Goal: Task Accomplishment & Management: Use online tool/utility

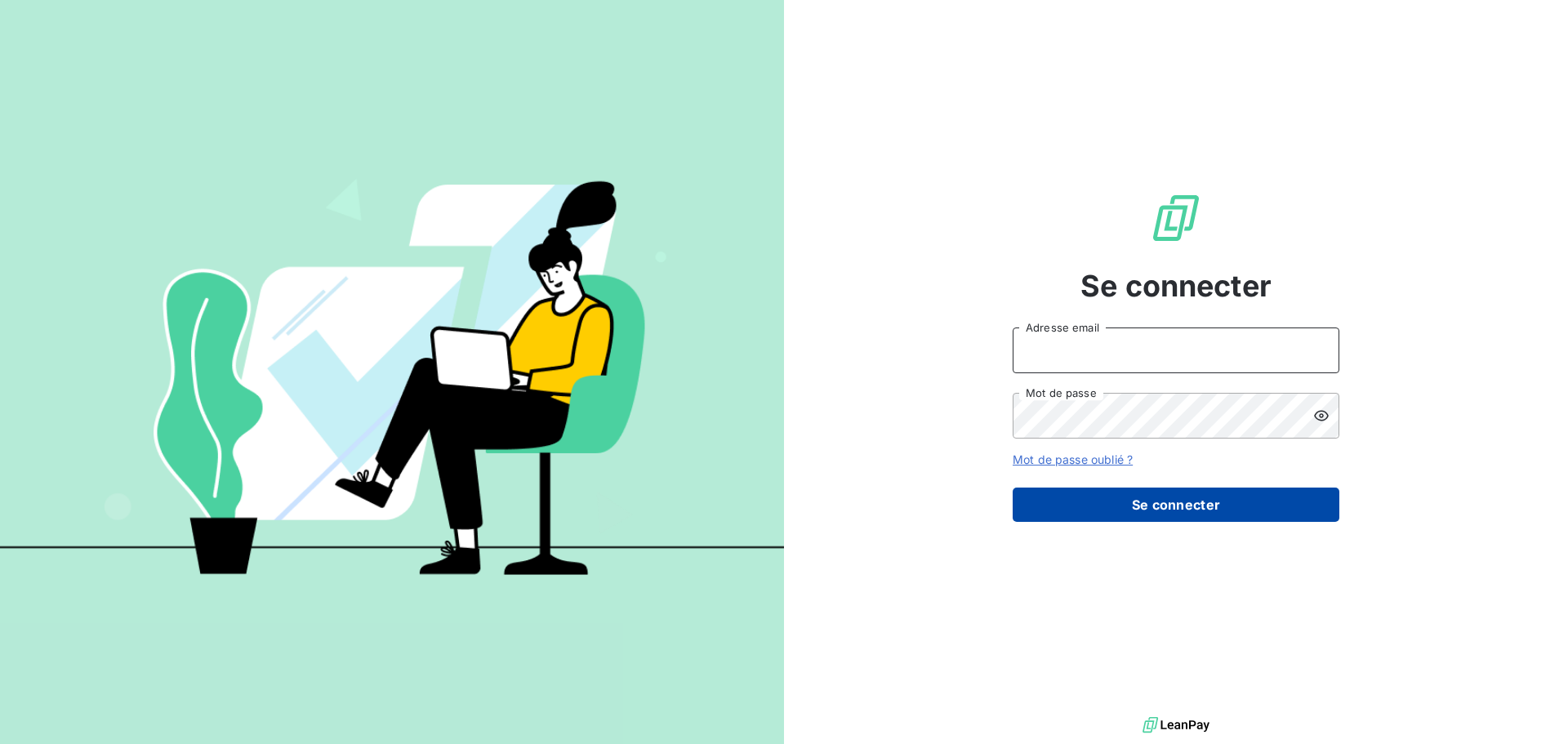
type input "[EMAIL_ADDRESS][DOMAIN_NAME]"
click at [1148, 506] on button "Se connecter" at bounding box center [1175, 504] width 326 height 34
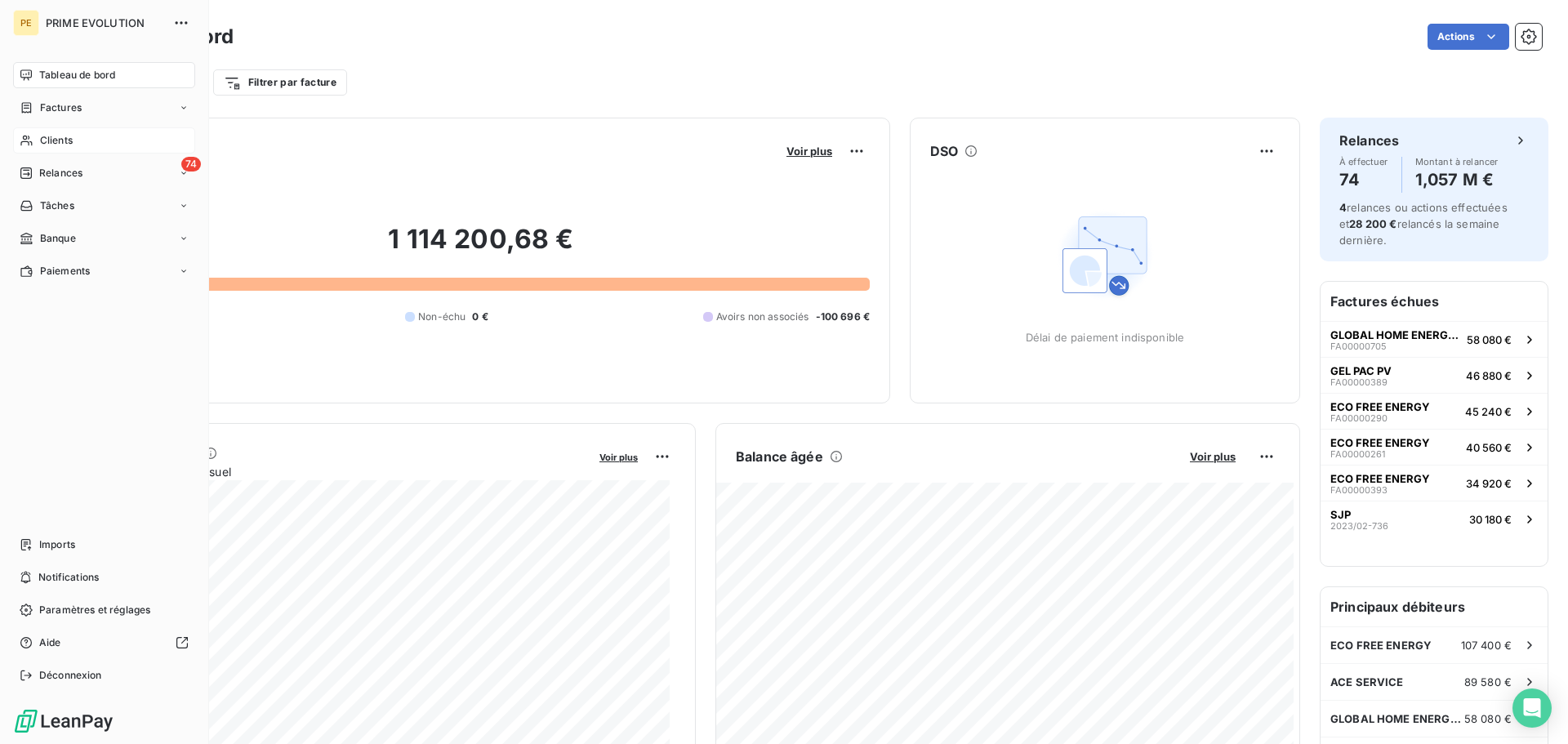
click at [34, 146] on div "Clients" at bounding box center [104, 140] width 182 height 26
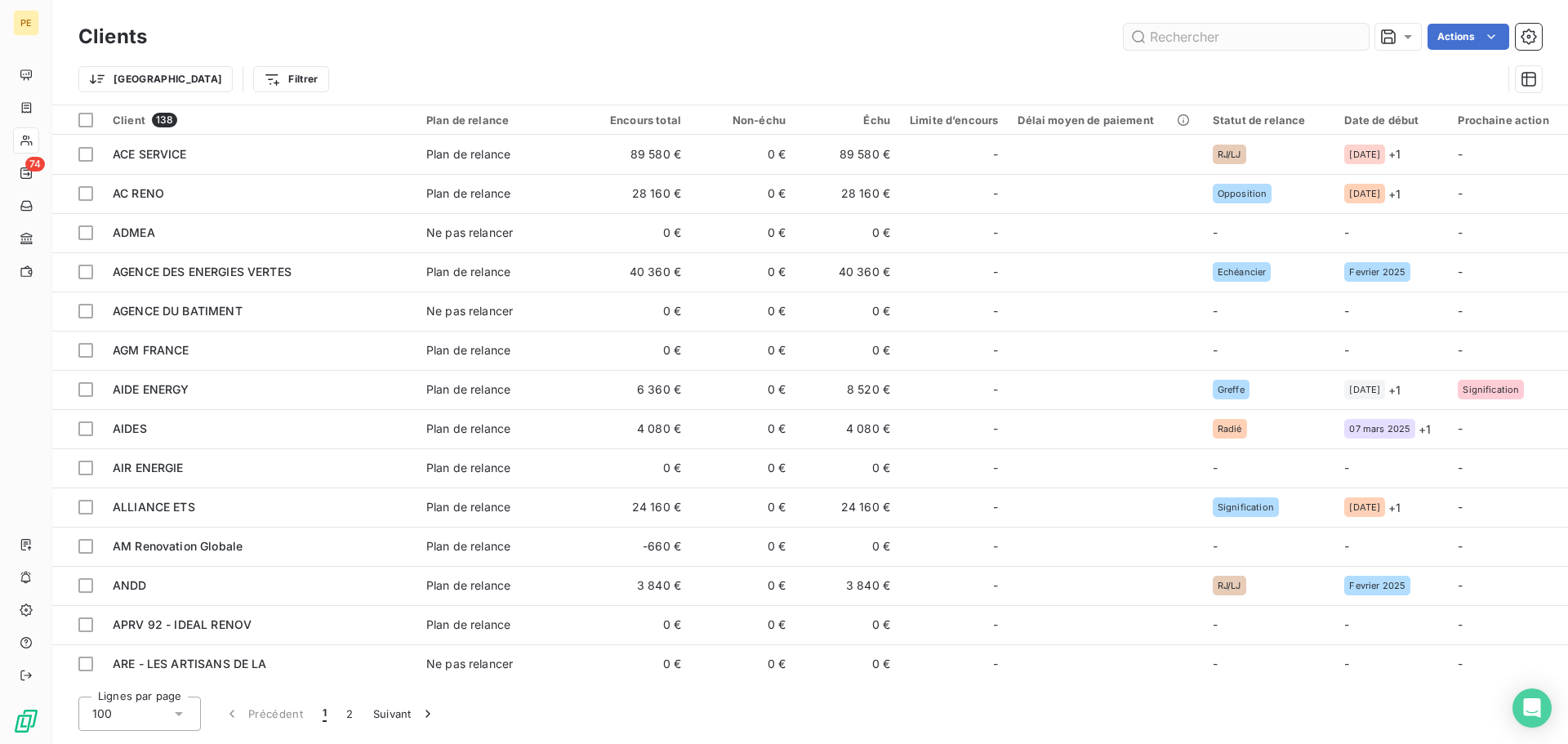
click at [1294, 47] on input "text" at bounding box center [1246, 37] width 245 height 26
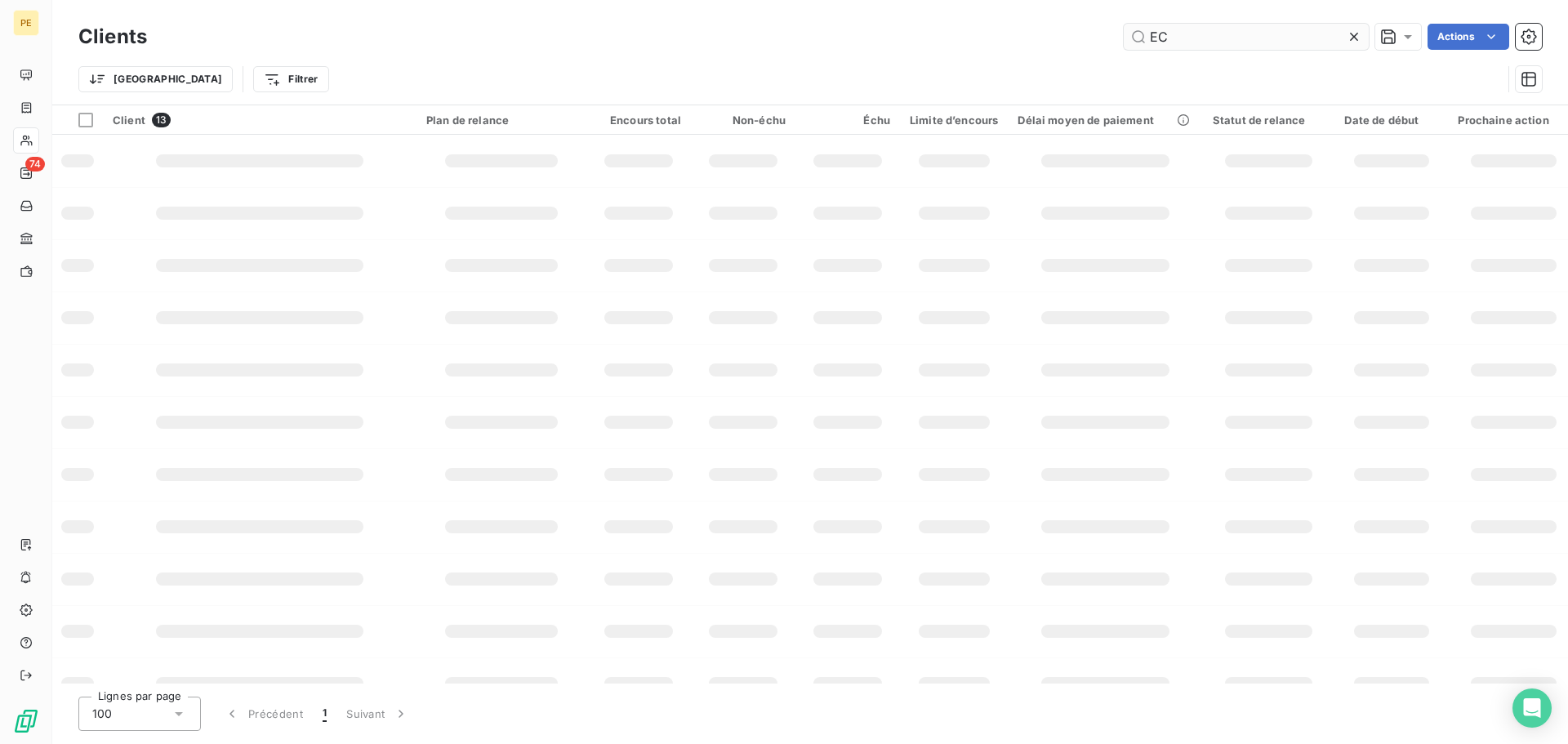
type input "E"
type input "F"
type input "A"
type input "S"
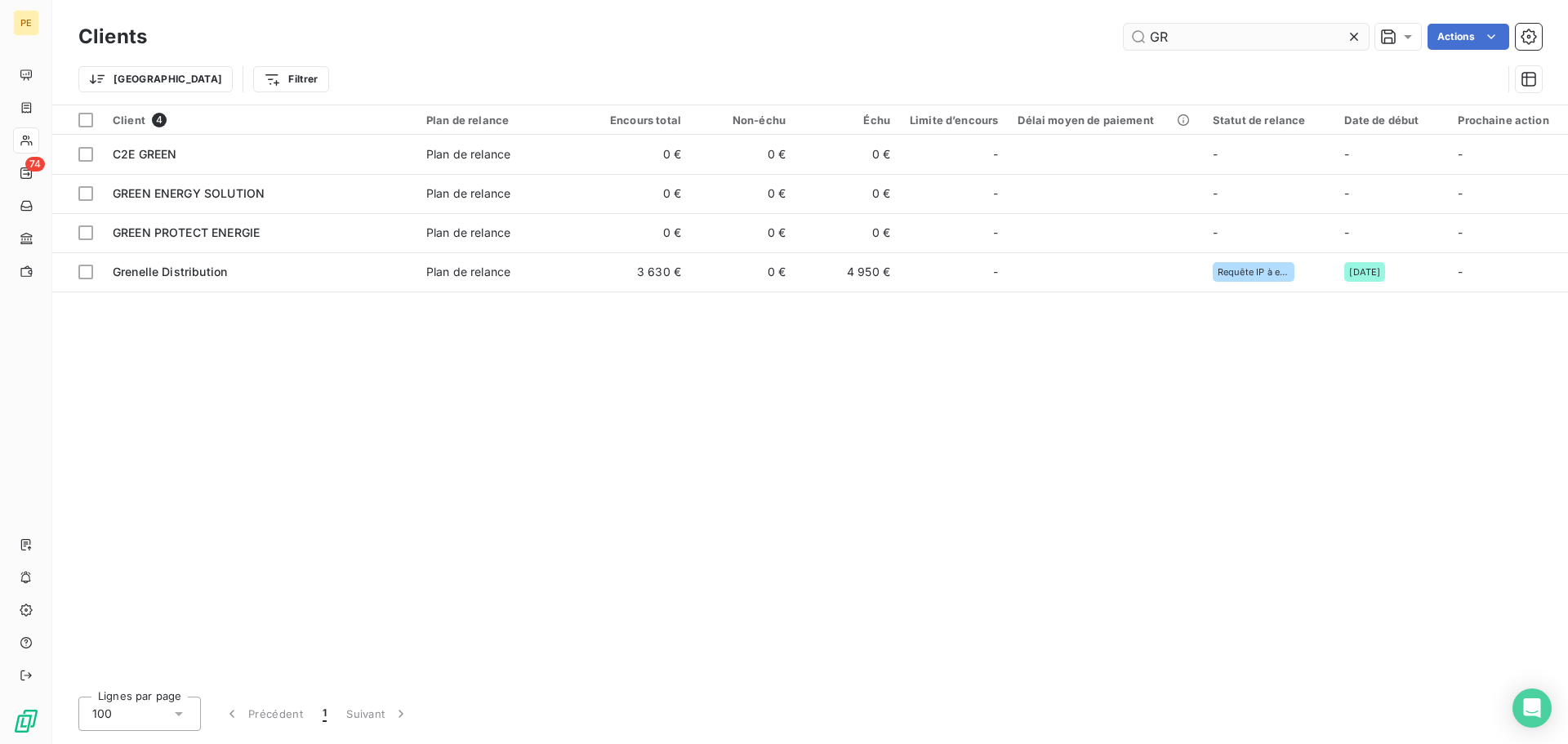
type input "G"
